Goal: Information Seeking & Learning: Find specific fact

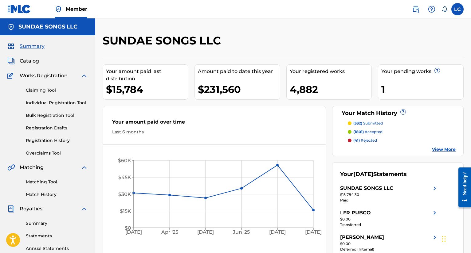
click at [419, 8] on img at bounding box center [415, 9] width 7 height 7
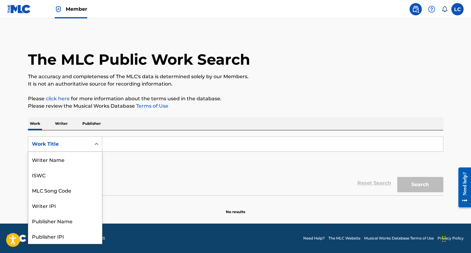
click at [82, 146] on div "Work Title" at bounding box center [59, 144] width 55 height 7
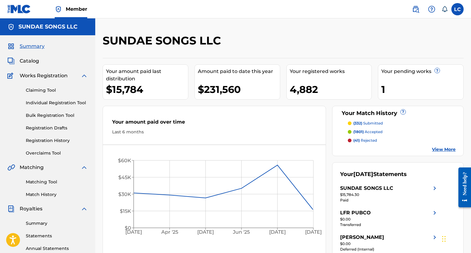
click at [414, 7] on img at bounding box center [415, 9] width 7 height 7
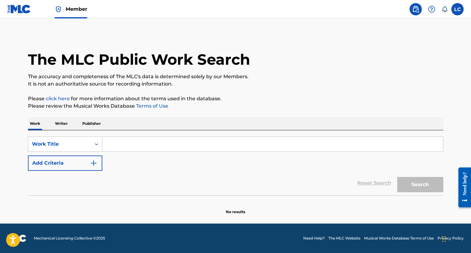
click at [134, 139] on input "Search Form" at bounding box center [272, 144] width 341 height 15
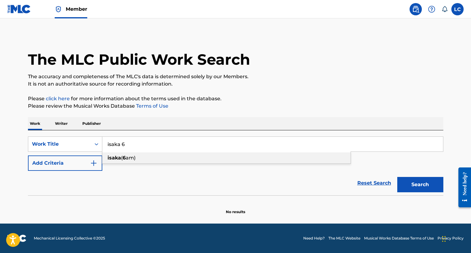
click at [195, 158] on div "isaka ( 6 am)" at bounding box center [226, 158] width 248 height 11
type input "isaka (6am)"
click at [408, 186] on button "Search" at bounding box center [420, 184] width 46 height 15
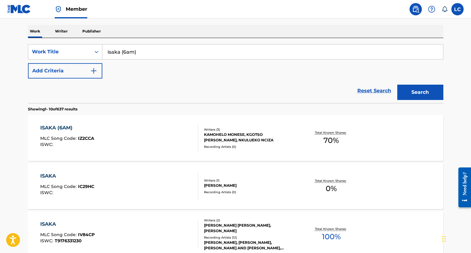
scroll to position [139, 0]
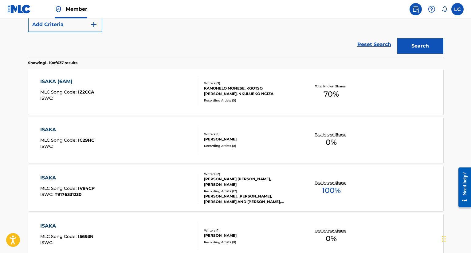
click at [233, 94] on div "KAMOHELO MONESE, KGOTSO DUBE, NKULUEKO NCIZA" at bounding box center [250, 91] width 93 height 11
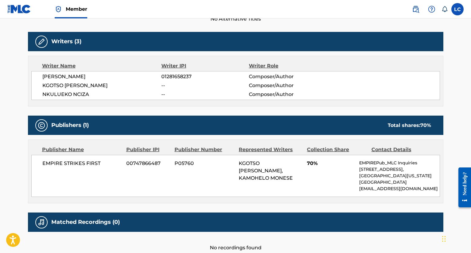
scroll to position [190, 0]
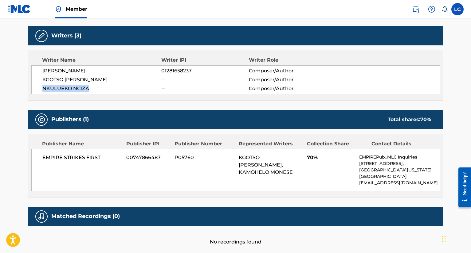
drag, startPoint x: 92, startPoint y: 91, endPoint x: 38, endPoint y: 91, distance: 53.1
click at [38, 91] on div "KAMOHELO MONESE 01281658237 Composer/Author KGOTSO DUBE -- Composer/Author NKUL…" at bounding box center [235, 79] width 409 height 29
copy span "NKULUEKO NCIZA"
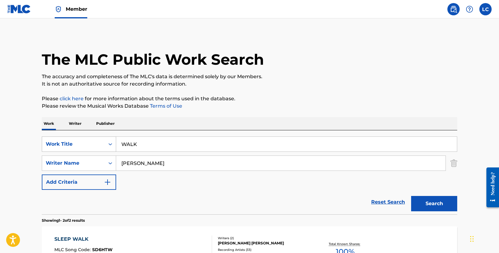
click at [69, 139] on div "Work Title" at bounding box center [73, 145] width 63 height 12
click at [454, 163] on img "Search Form" at bounding box center [453, 163] width 7 height 15
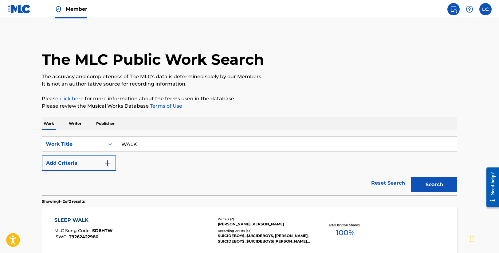
click at [193, 144] on input "WALK" at bounding box center [286, 144] width 341 height 15
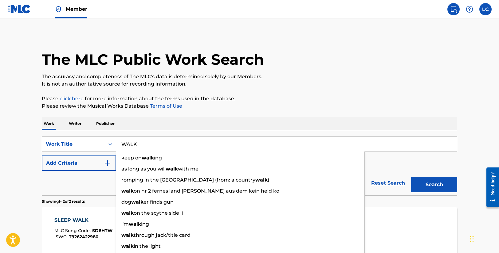
click at [193, 144] on input "WALK" at bounding box center [286, 144] width 341 height 15
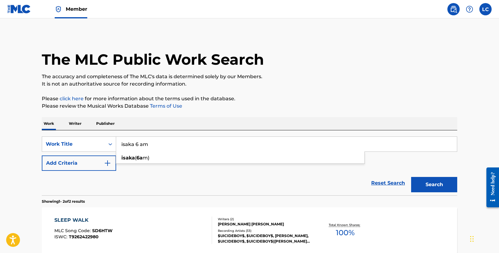
type input "isaka 6 am"
click at [411, 177] on button "Search" at bounding box center [434, 184] width 46 height 15
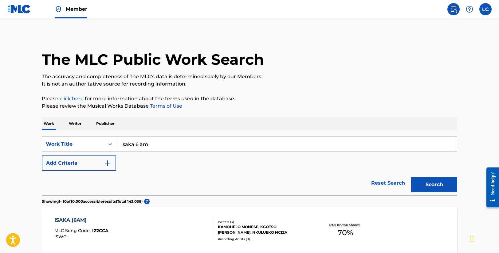
click at [112, 218] on div "ISAKA (6AM) MLC Song Code : IZ2CCA ISWC :" at bounding box center [133, 231] width 158 height 28
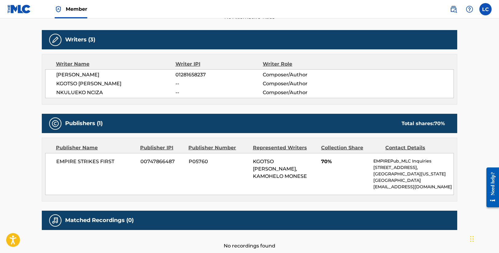
scroll to position [183, 0]
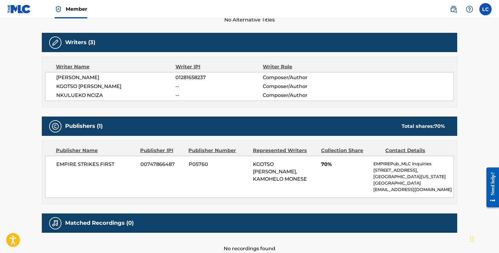
click at [112, 76] on span "KAMOHELO MONESE" at bounding box center [115, 77] width 119 height 7
click at [110, 77] on span "KAMOHELO MONESE" at bounding box center [115, 77] width 119 height 7
click at [121, 88] on span "KGOTSO DUBE" at bounding box center [115, 86] width 119 height 7
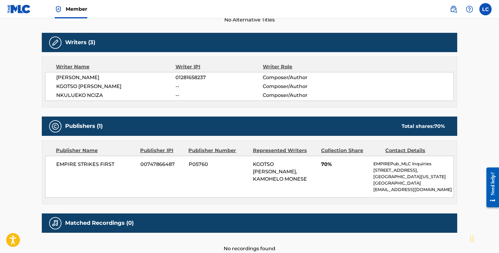
drag, startPoint x: 110, startPoint y: 76, endPoint x: 52, endPoint y: 78, distance: 58.1
click at [52, 78] on div "KAMOHELO MONESE 01281658237 Composer/Author KGOTSO DUBE -- Composer/Author NKUL…" at bounding box center [249, 86] width 409 height 29
copy span "KAMOHELO MONESE"
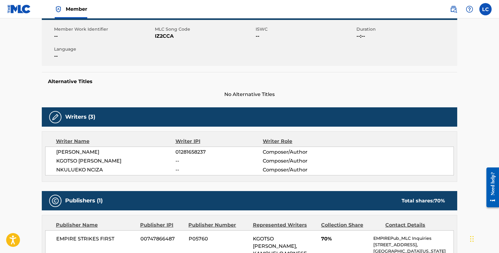
scroll to position [65, 0]
